Goal: Navigation & Orientation: Find specific page/section

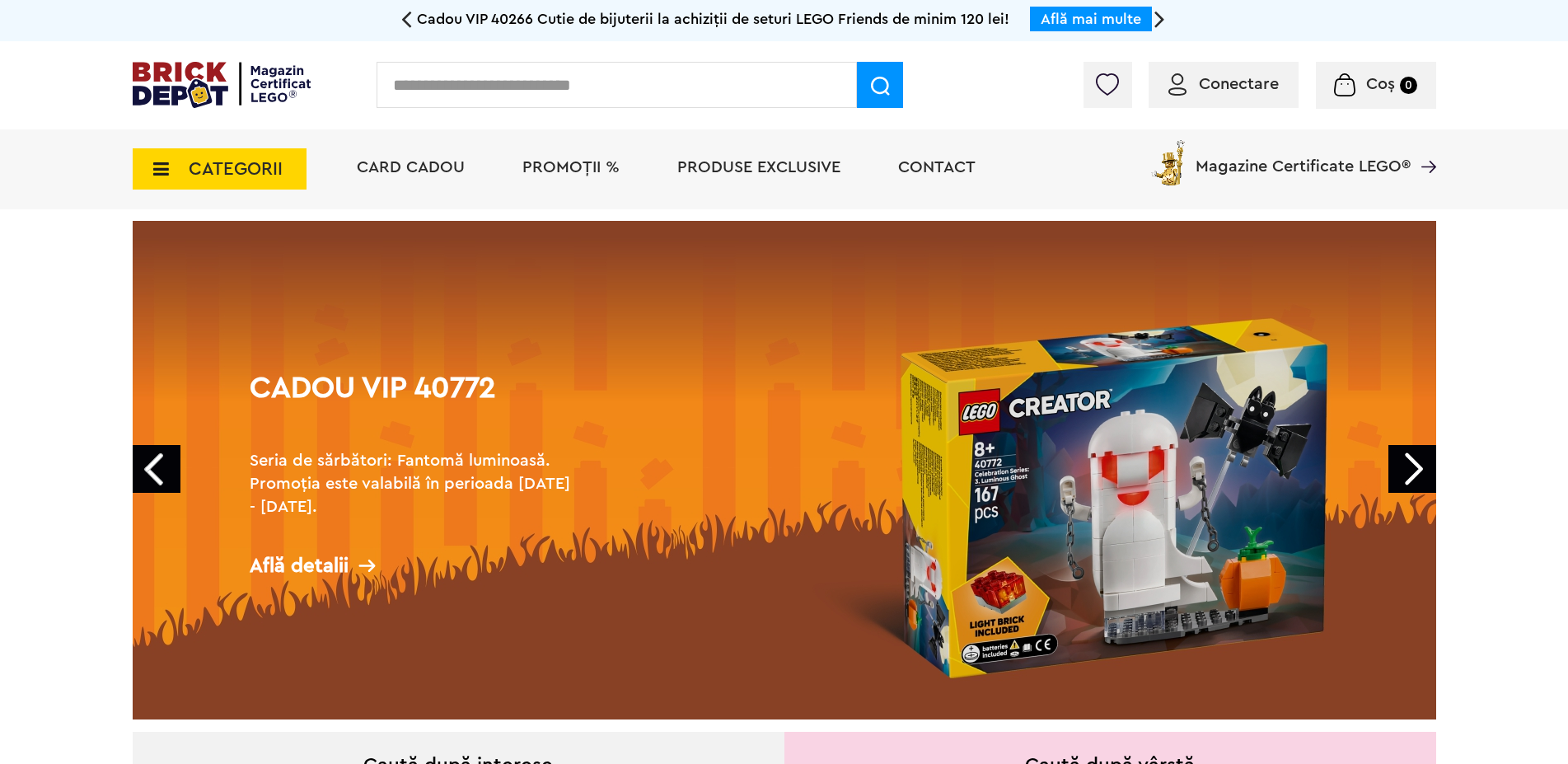
click at [158, 171] on icon at bounding box center [156, 169] width 25 height 18
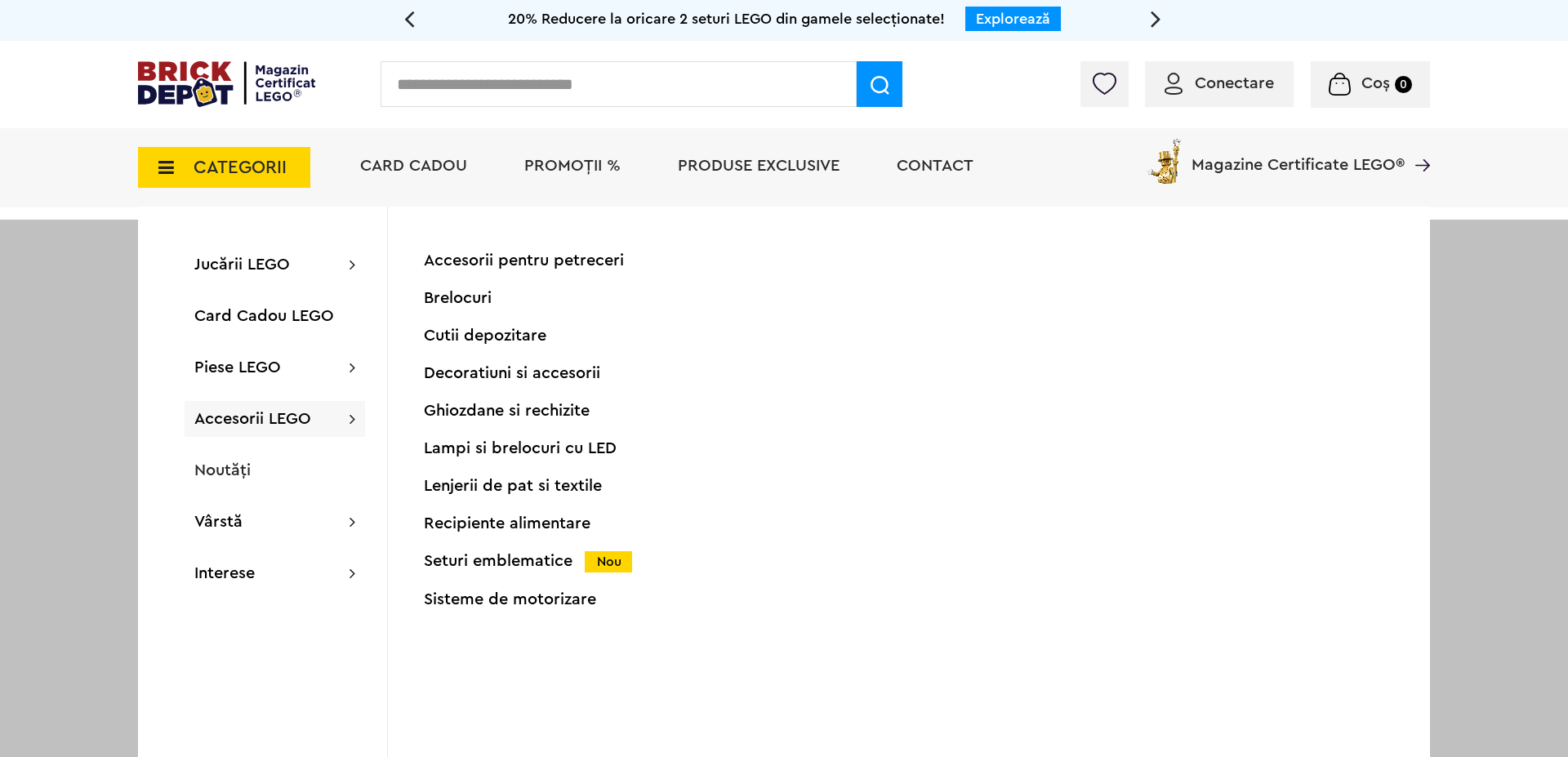
click at [167, 172] on icon at bounding box center [161, 168] width 25 height 18
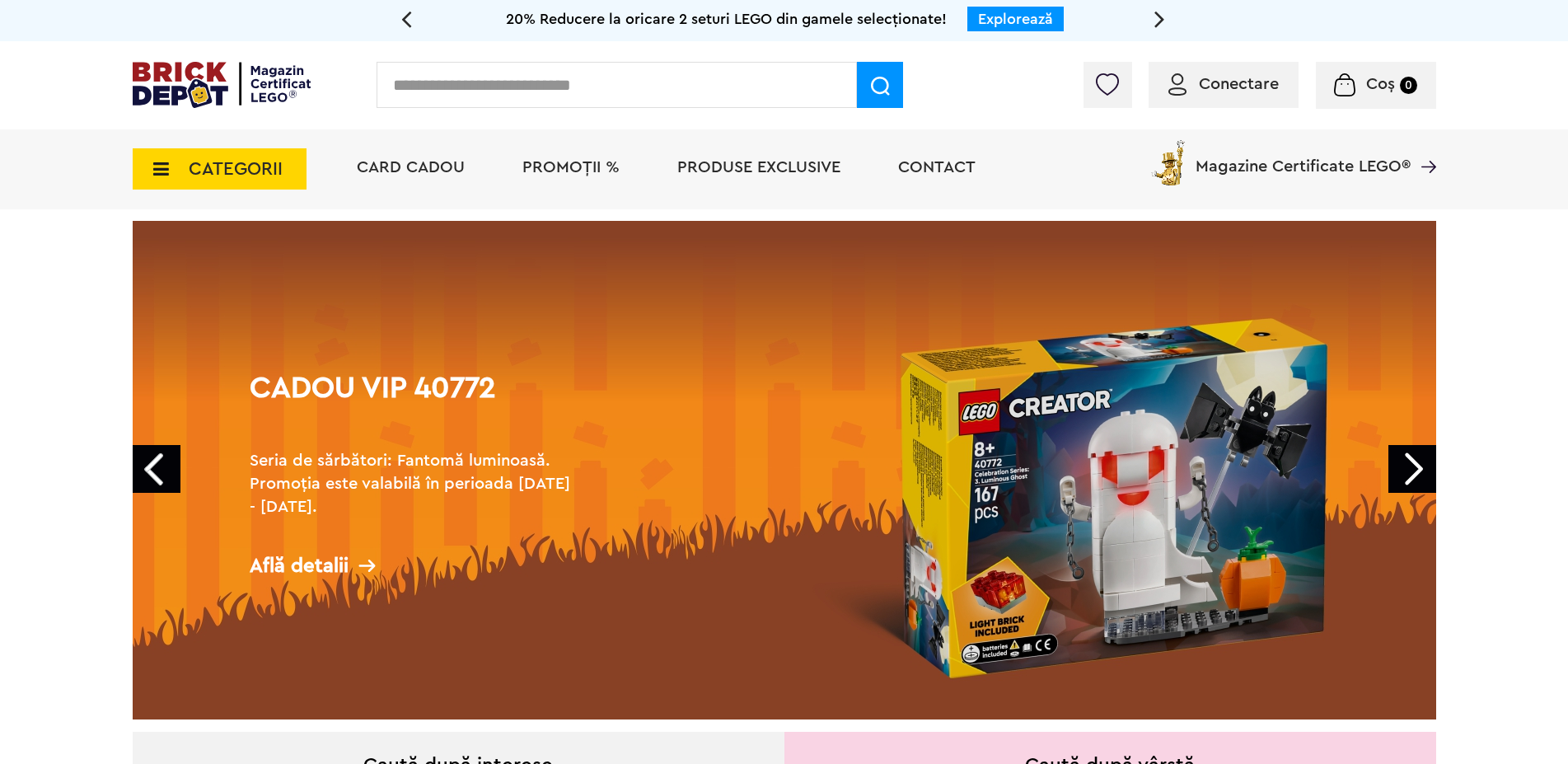
click at [168, 173] on icon at bounding box center [156, 169] width 25 height 18
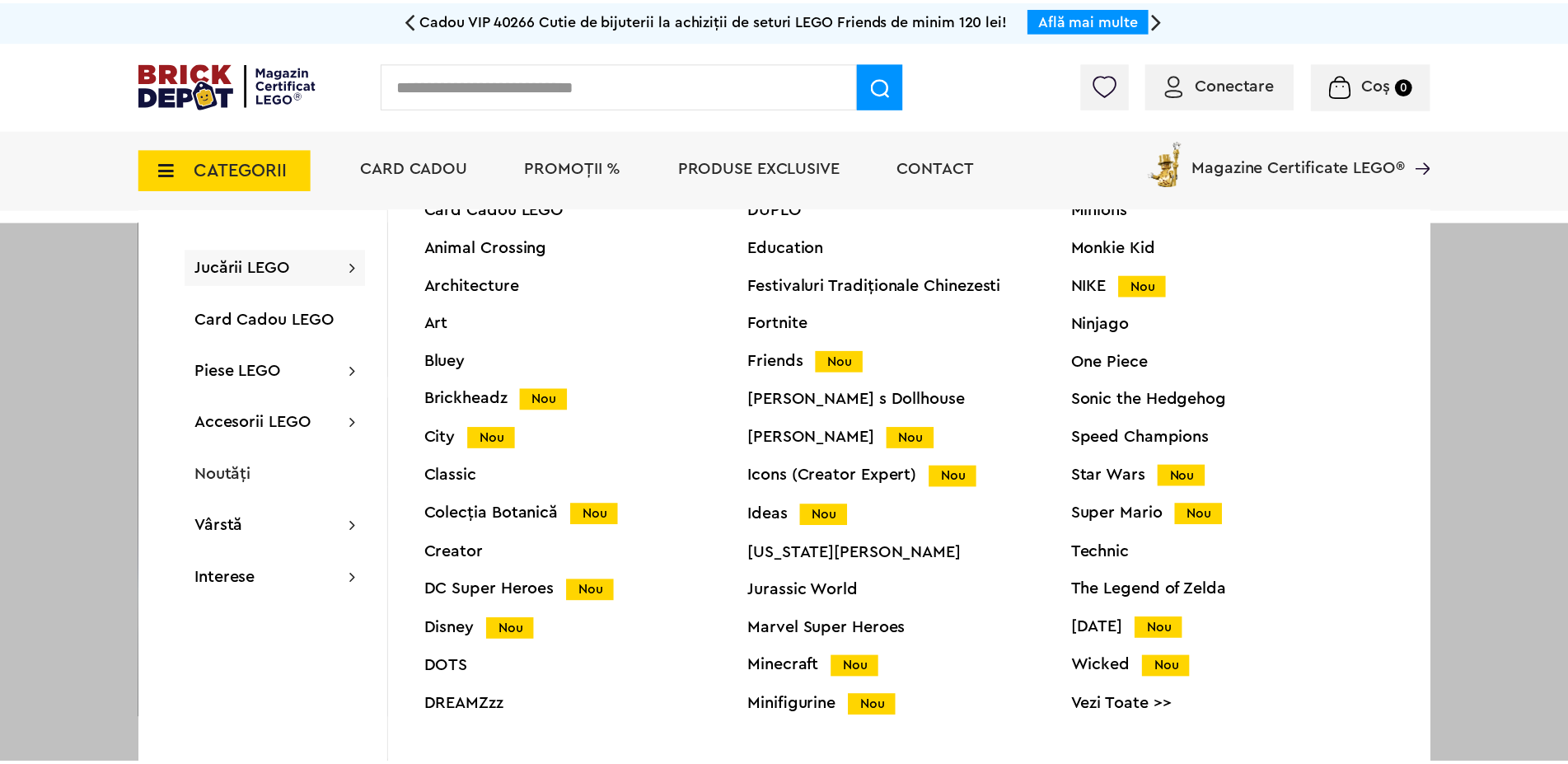
scroll to position [63, 0]
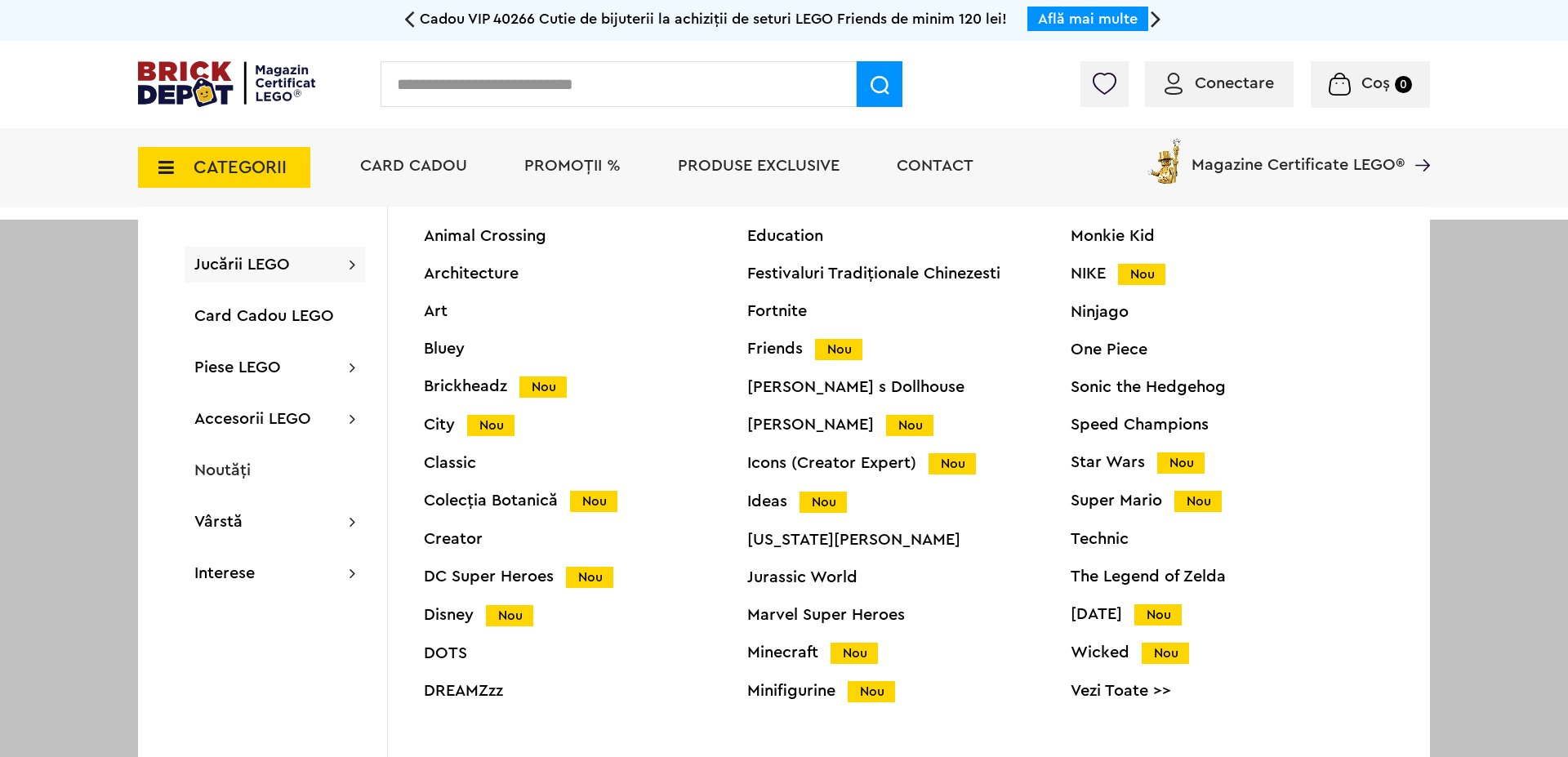
click at [1124, 424] on div "Speed Champions" at bounding box center [1232, 425] width 323 height 17
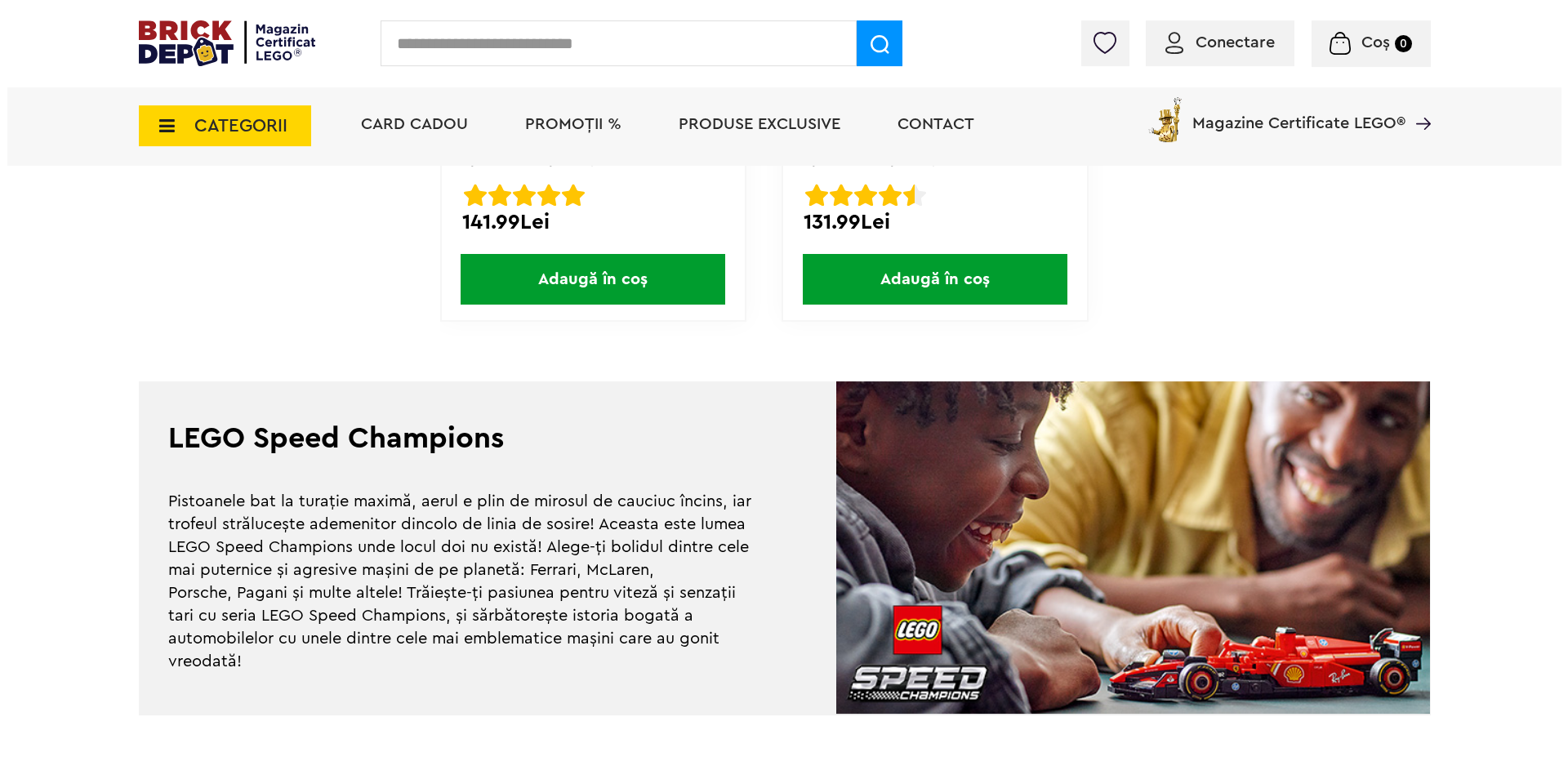
scroll to position [4870, 0]
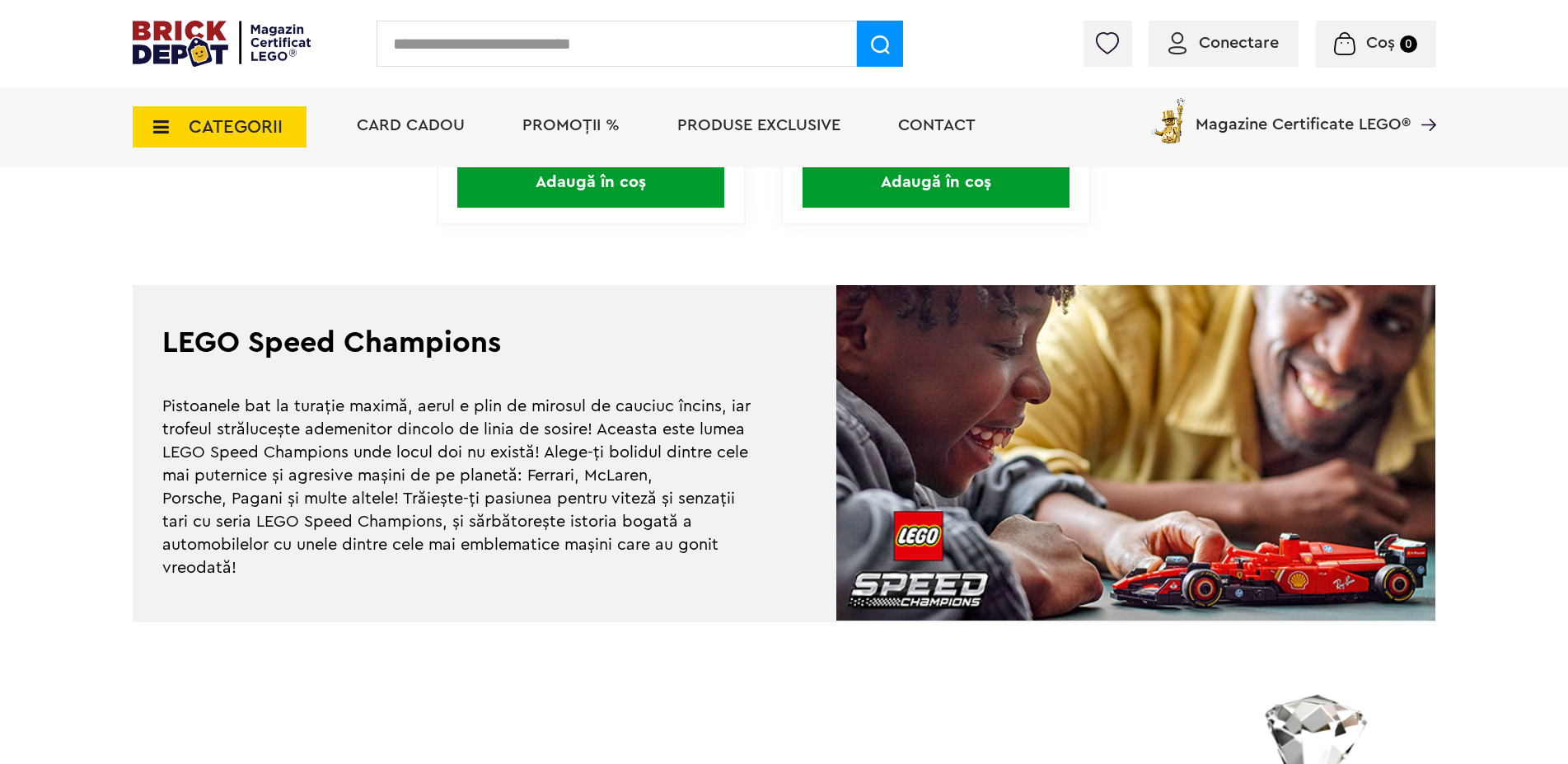
click at [173, 126] on span "CATEGORII" at bounding box center [219, 126] width 173 height 41
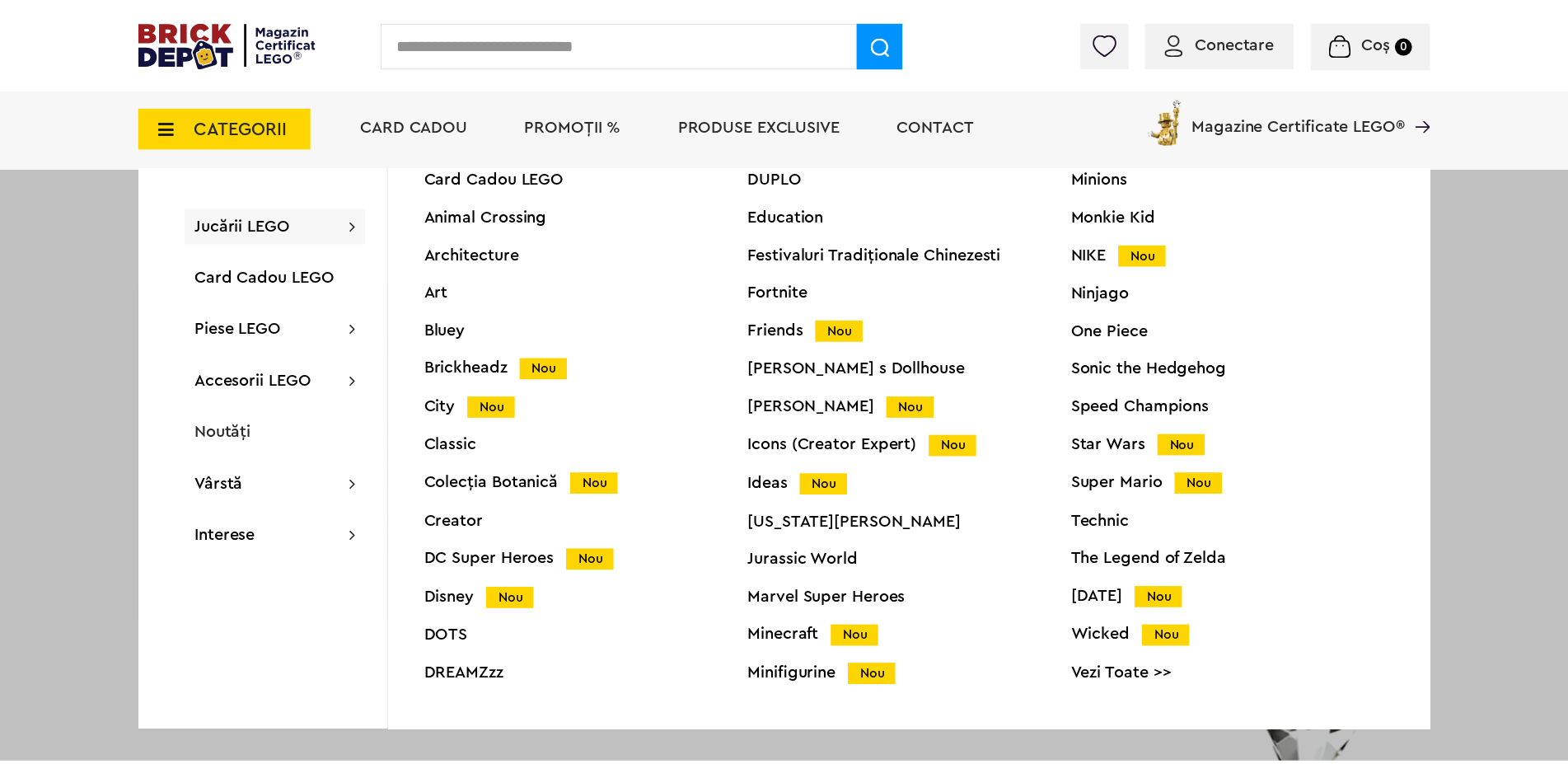
scroll to position [63, 0]
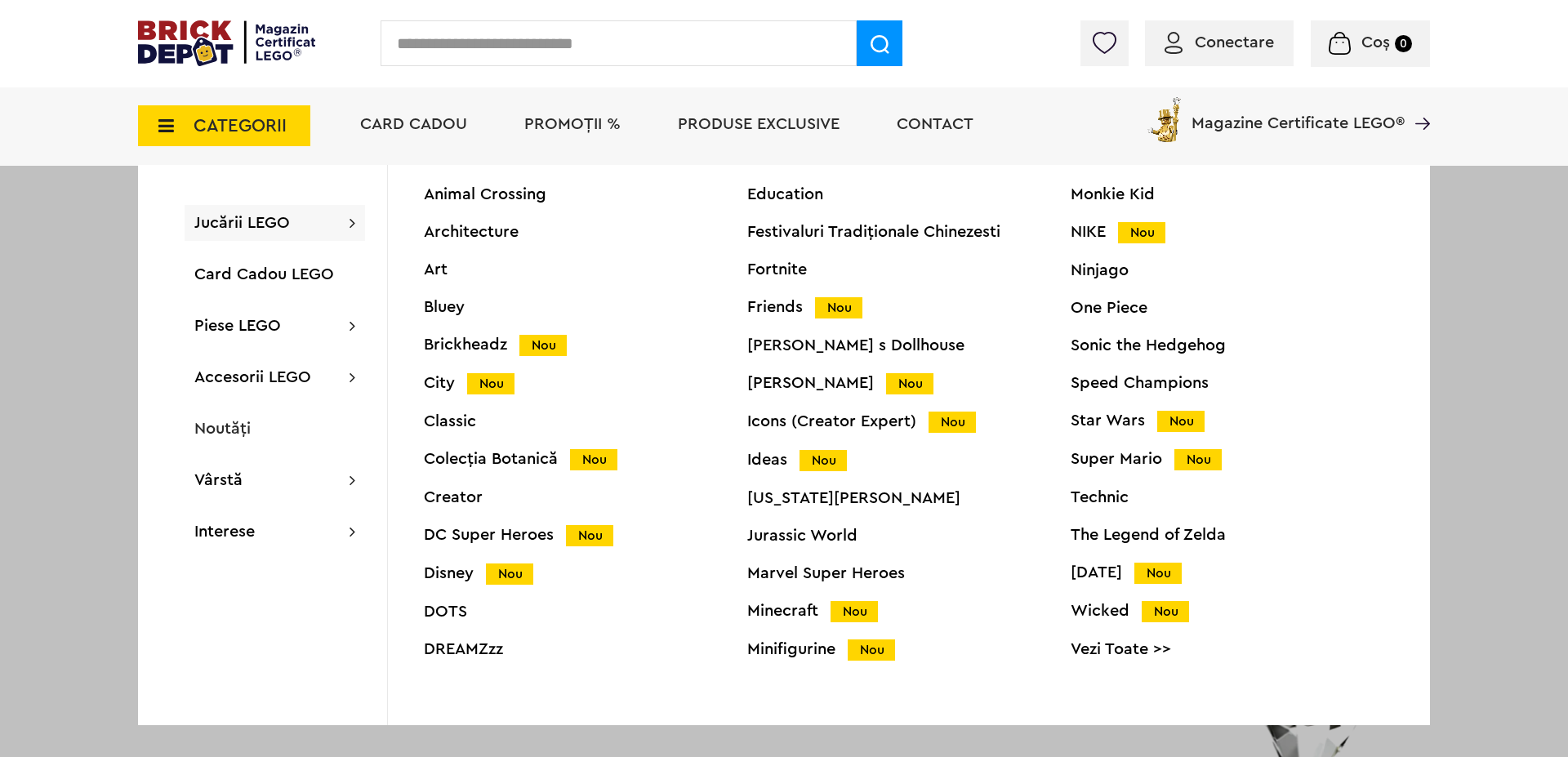
click at [1109, 499] on div "Technic" at bounding box center [1232, 497] width 323 height 17
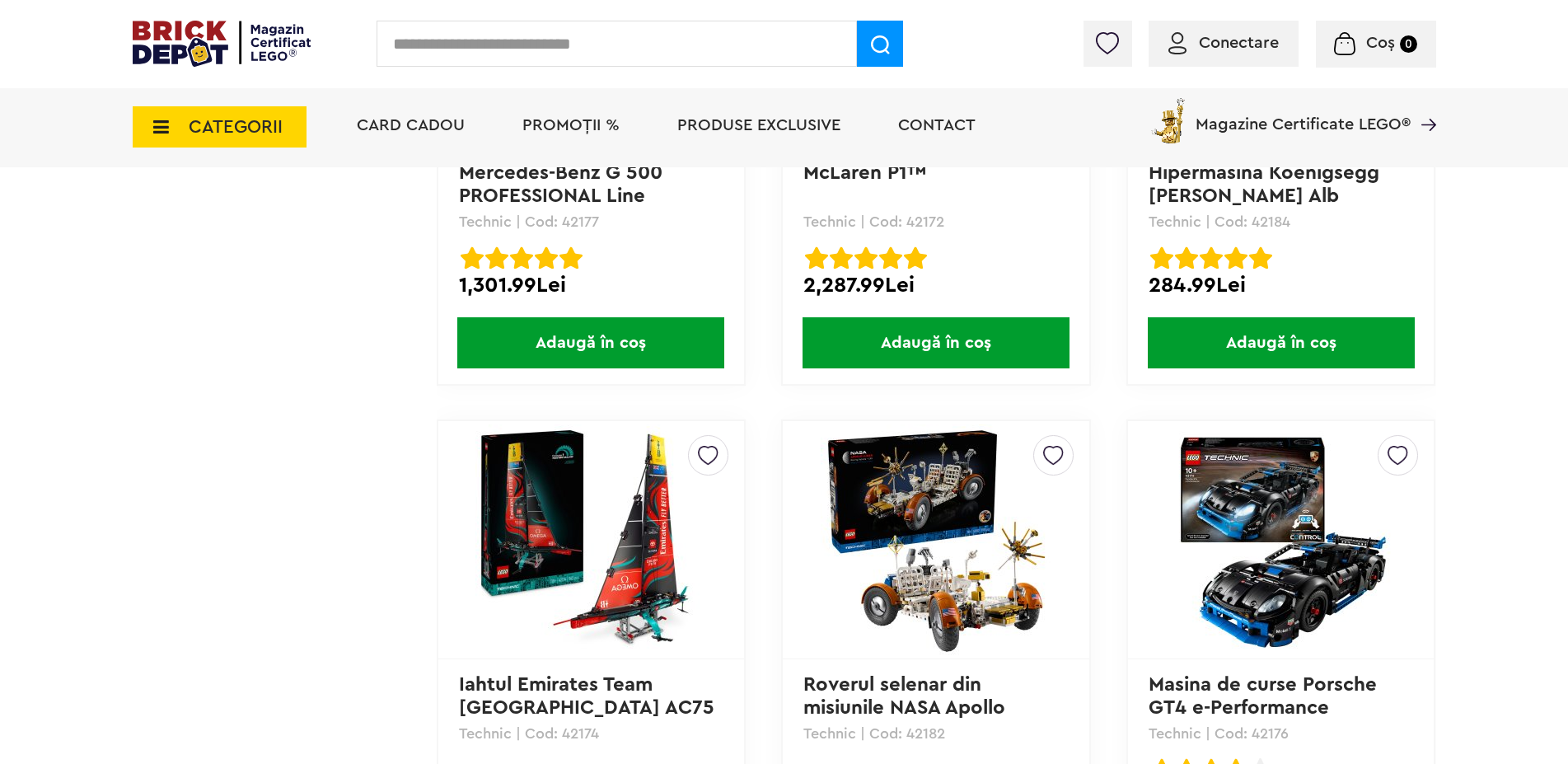
scroll to position [4663, 0]
